Goal: Information Seeking & Learning: Check status

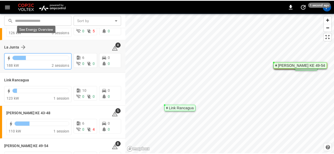
scroll to position [47, 0]
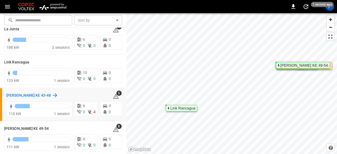
click at [16, 95] on h6 "[PERSON_NAME] KE 43-48" at bounding box center [28, 96] width 45 height 6
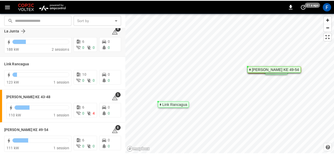
scroll to position [47, 0]
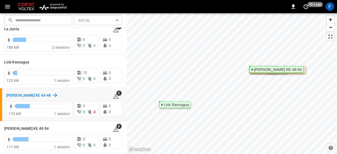
click at [10, 96] on h6 "[PERSON_NAME] KE 43-48" at bounding box center [28, 96] width 45 height 6
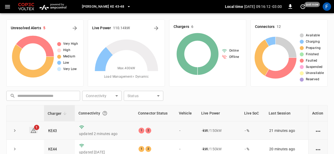
click at [32, 128] on icon at bounding box center [33, 131] width 6 height 6
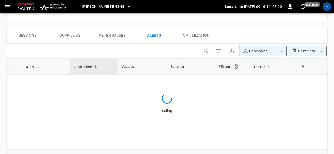
scroll to position [245, 0]
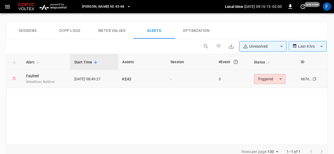
click at [32, 84] on span "OtherError, NoError" at bounding box center [46, 82] width 40 height 5
click at [33, 75] on link "Faulted" at bounding box center [32, 75] width 15 height 7
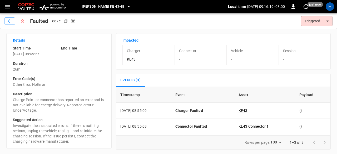
click at [60, 117] on div "Suggested Action Investigate the associated errors. If there is nothing serious…" at bounding box center [57, 128] width 96 height 31
click at [9, 19] on icon "button" at bounding box center [9, 20] width 5 height 5
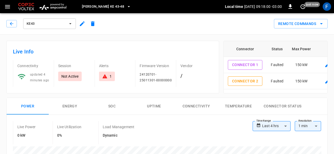
click at [9, 19] on div "KE43" at bounding box center [52, 23] width 92 height 13
click at [13, 26] on icon "button" at bounding box center [11, 23] width 5 height 5
